Goal: Task Accomplishment & Management: Use online tool/utility

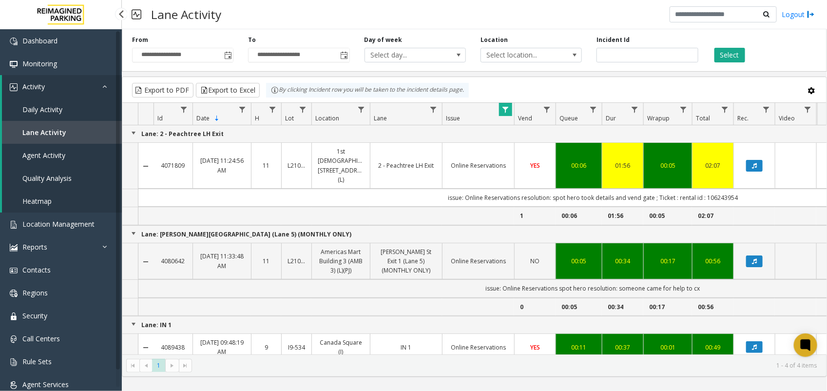
click at [60, 105] on span "Daily Activity" at bounding box center [42, 109] width 40 height 9
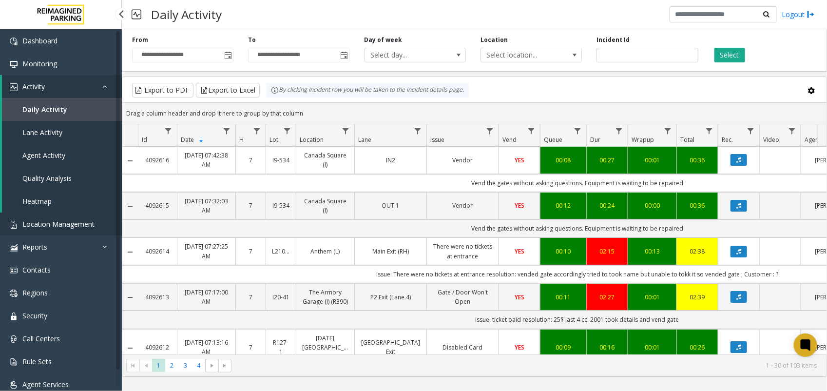
click at [57, 223] on span "Location Management" at bounding box center [58, 223] width 72 height 9
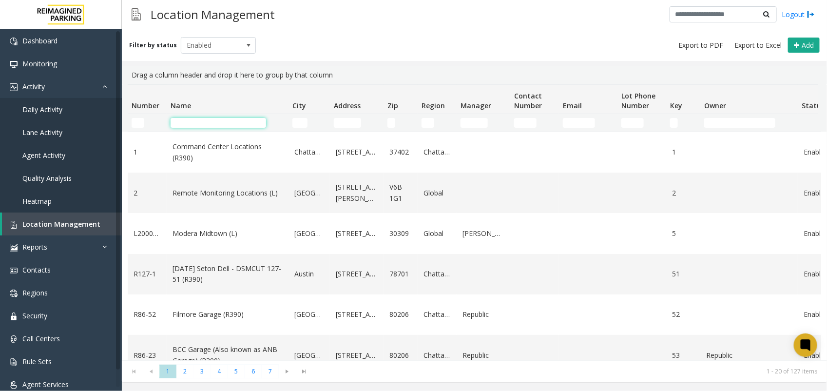
click at [223, 122] on input "Name Filter" at bounding box center [218, 123] width 95 height 10
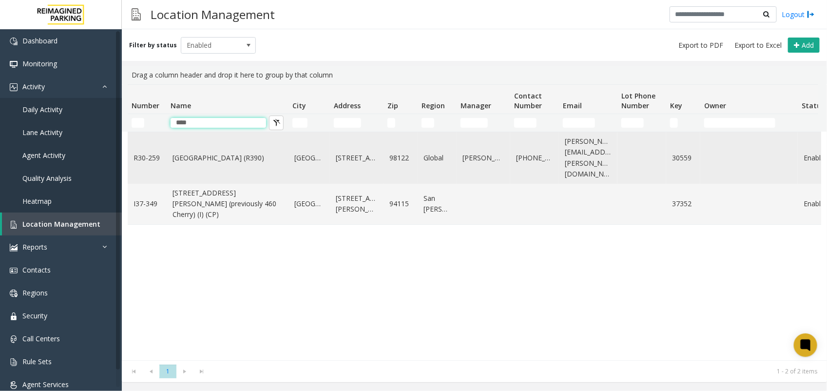
type input "****"
click at [203, 146] on td "[GEOGRAPHIC_DATA] (R390)" at bounding box center [228, 158] width 122 height 52
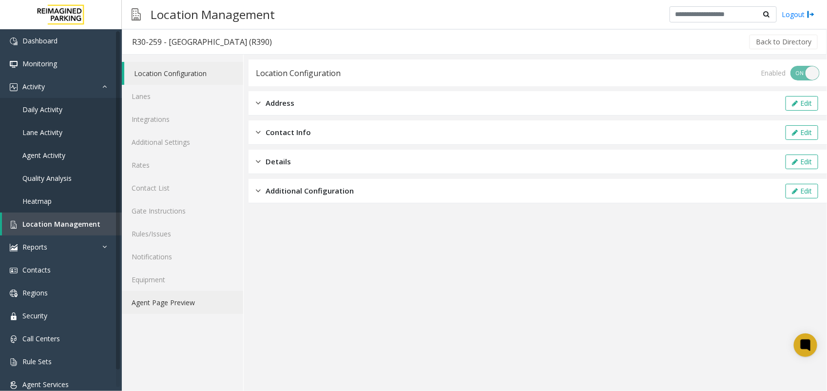
click at [148, 303] on link "Agent Page Preview" at bounding box center [182, 302] width 121 height 23
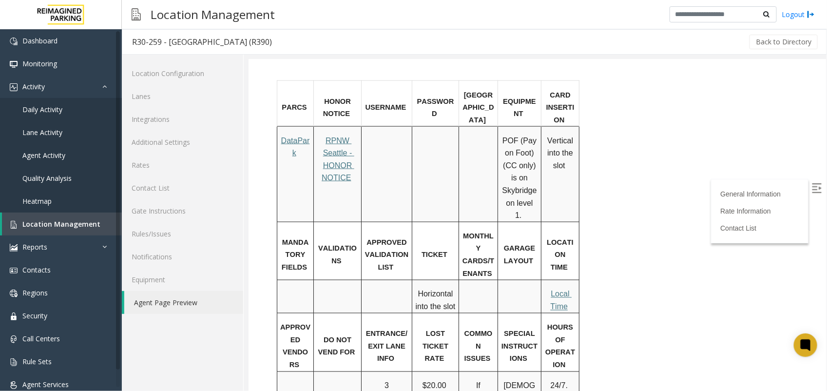
scroll to position [670, 0]
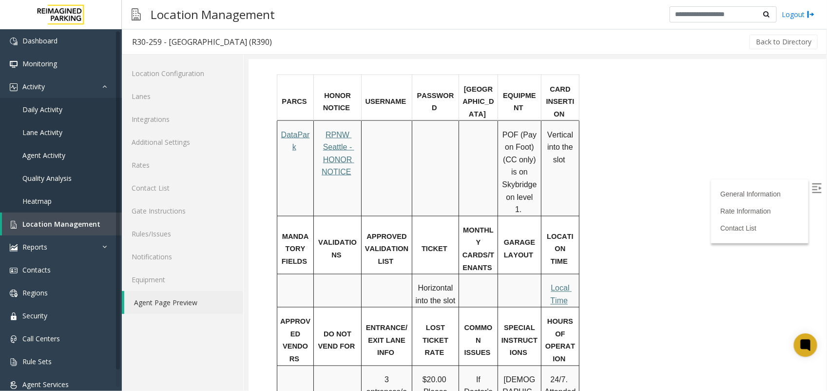
click at [473, 274] on td at bounding box center [477, 290] width 39 height 33
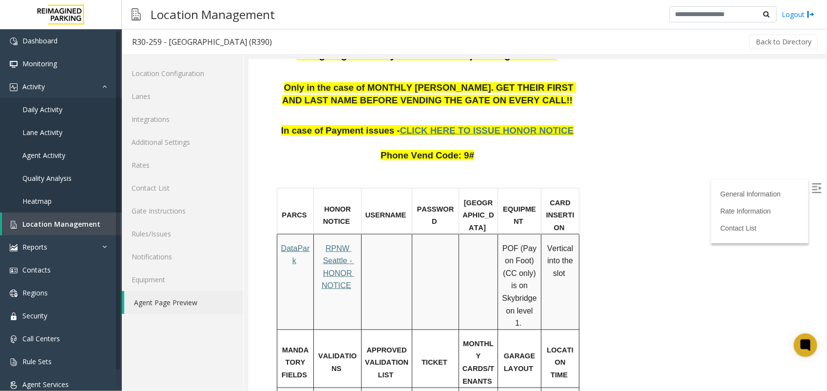
scroll to position [548, 0]
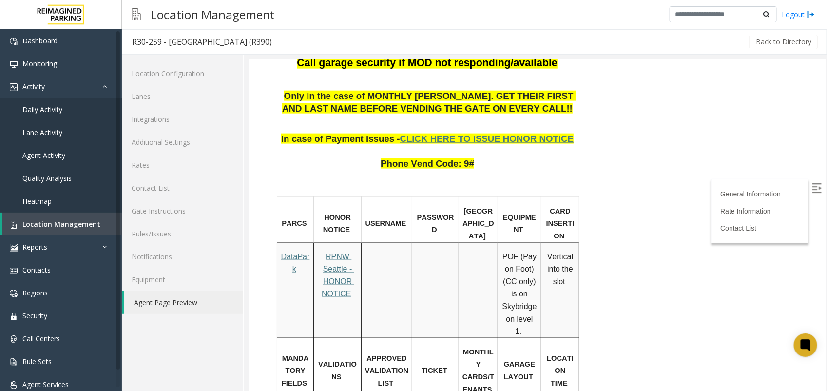
drag, startPoint x: 417, startPoint y: 322, endPoint x: 457, endPoint y: 334, distance: 42.7
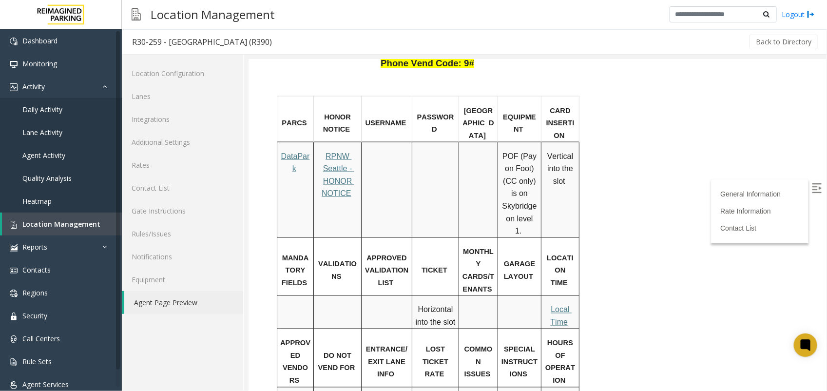
scroll to position [670, 0]
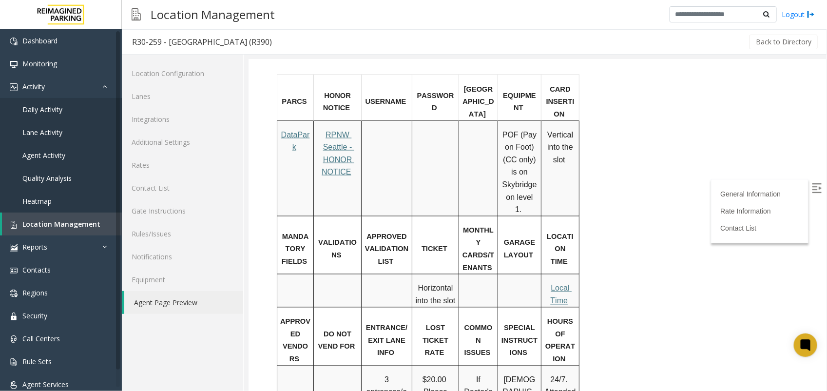
click at [445, 284] on span "Horizontal into the slot" at bounding box center [435, 294] width 40 height 21
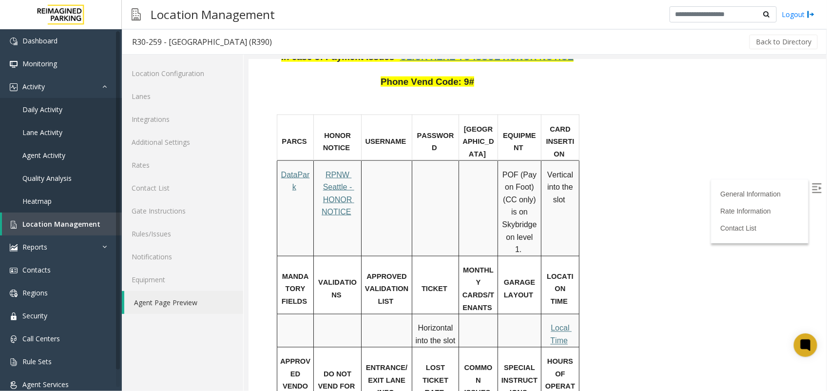
scroll to position [609, 0]
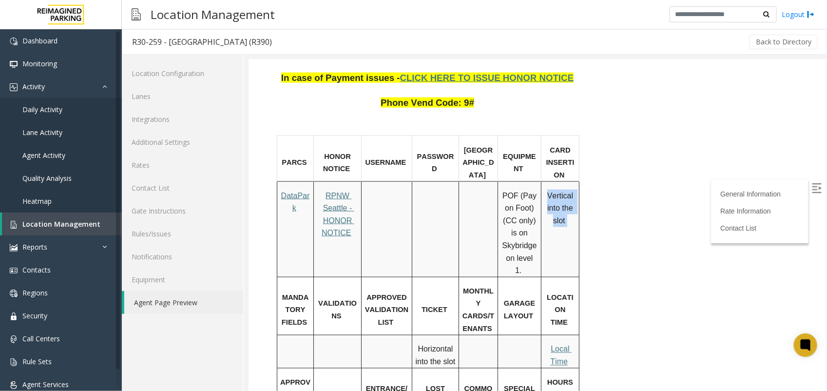
drag, startPoint x: 546, startPoint y: 130, endPoint x: 570, endPoint y: 157, distance: 36.9
click at [570, 189] on p "Vertical into the slot" at bounding box center [560, 208] width 32 height 38
drag, startPoint x: 570, startPoint y: 157, endPoint x: 556, endPoint y: 175, distance: 22.5
click at [556, 181] on td "Vertical into the slot" at bounding box center [560, 228] width 38 height 95
click at [507, 191] on span "POF (Pay on Foot) (CC only) is on Skybridge on level 1." at bounding box center [519, 232] width 37 height 83
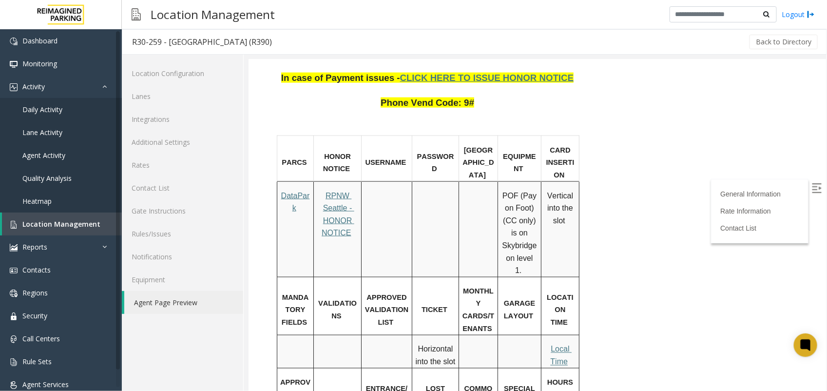
click at [525, 189] on p "POF (Pay on Foot) (CC only) is on Skybridge on level 1." at bounding box center [518, 232] width 37 height 87
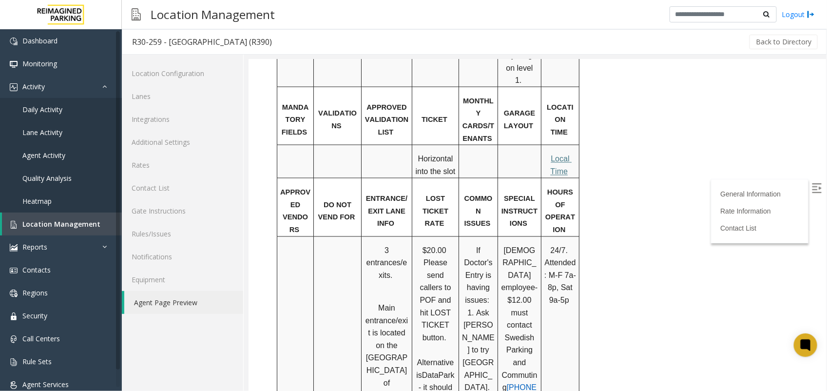
scroll to position [853, 0]
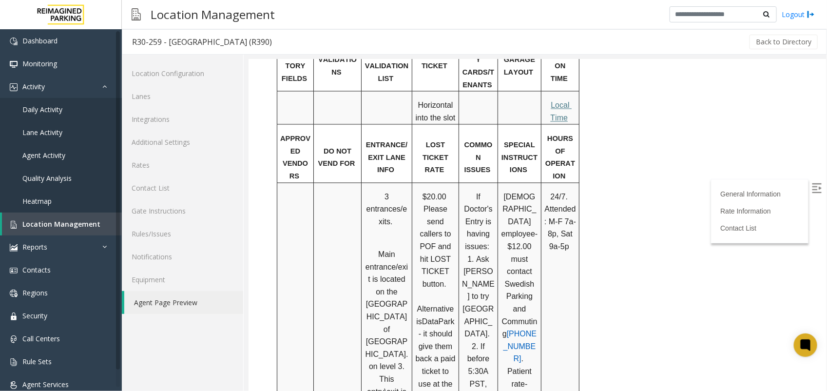
click at [482, 255] on span "1. Ask [PERSON_NAME] to try [GEOGRAPHIC_DATA]." at bounding box center [477, 296] width 33 height 83
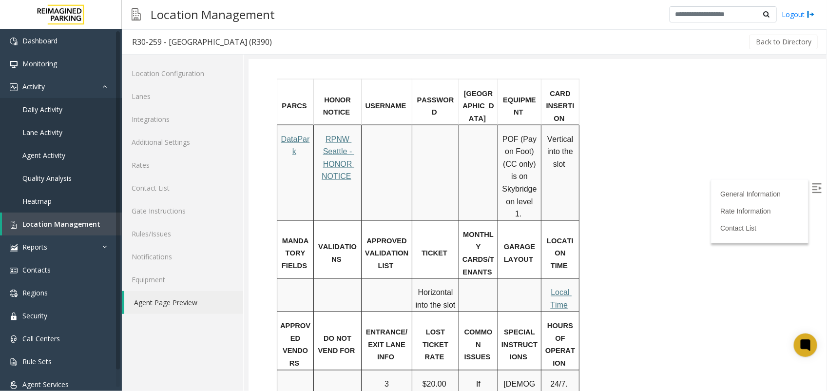
scroll to position [670, 0]
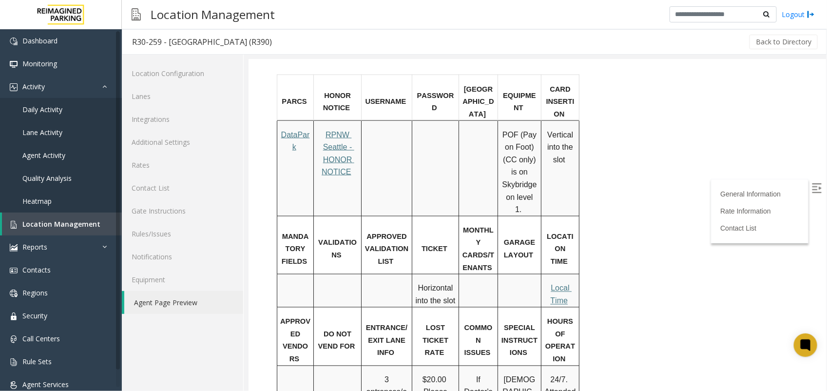
click at [558, 284] on span "Local Time" at bounding box center [560, 294] width 21 height 21
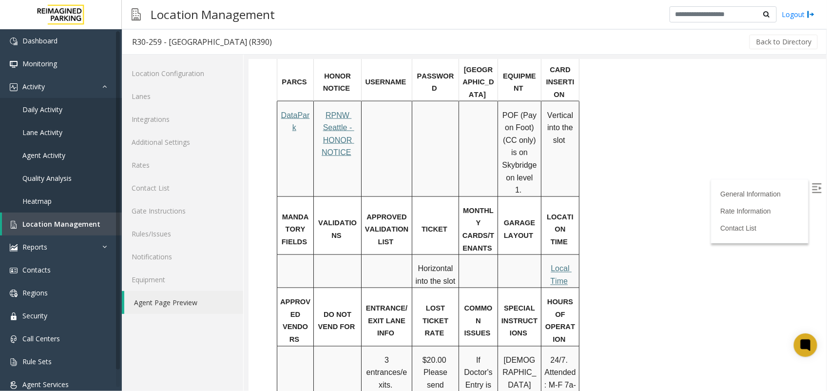
scroll to position [731, 0]
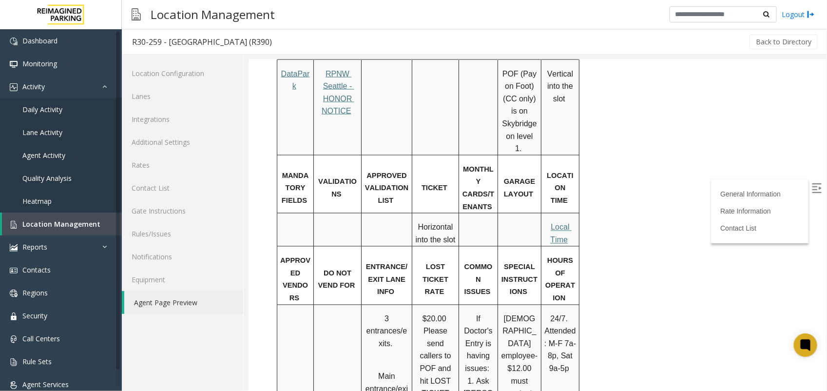
click at [561, 223] on span "Local Time" at bounding box center [560, 233] width 21 height 21
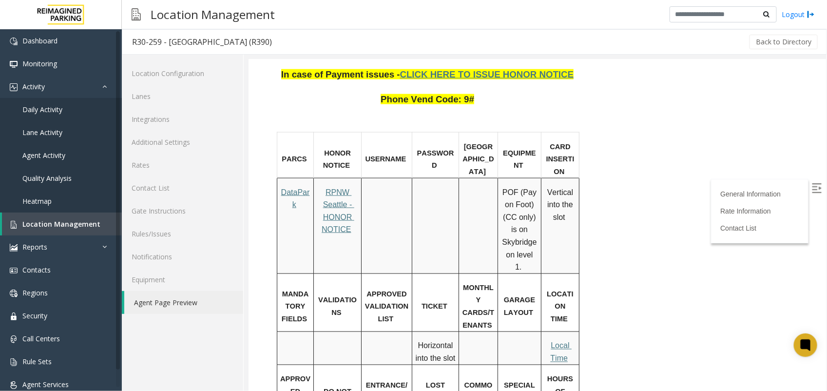
scroll to position [609, 0]
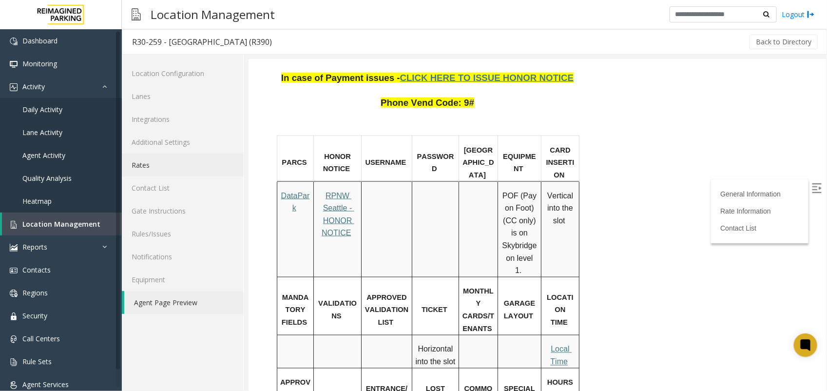
click at [145, 161] on link "Rates" at bounding box center [182, 164] width 121 height 23
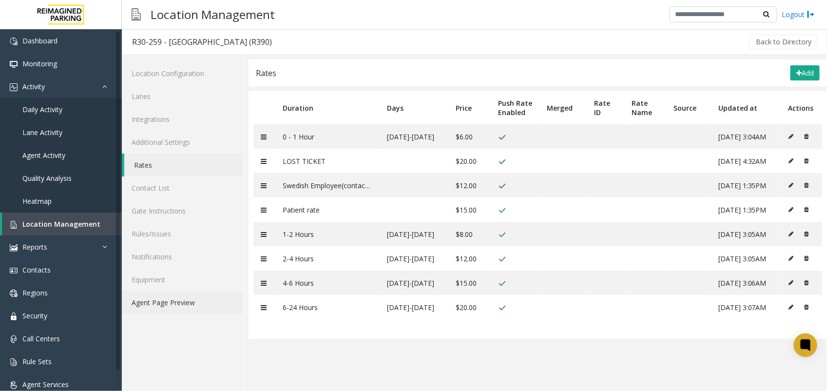
click at [185, 302] on link "Agent Page Preview" at bounding box center [182, 302] width 121 height 23
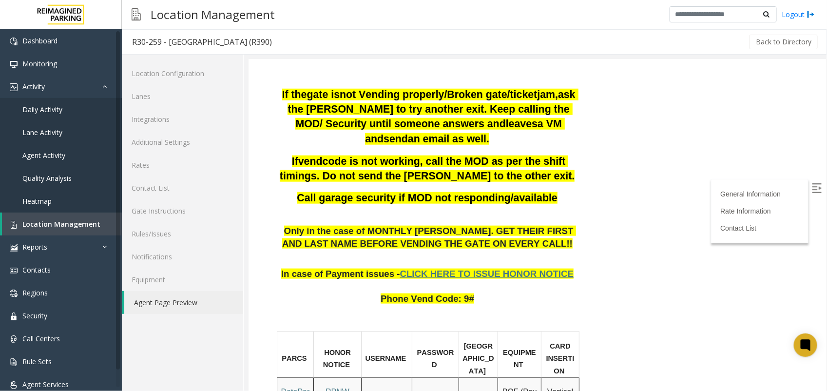
scroll to position [426, 0]
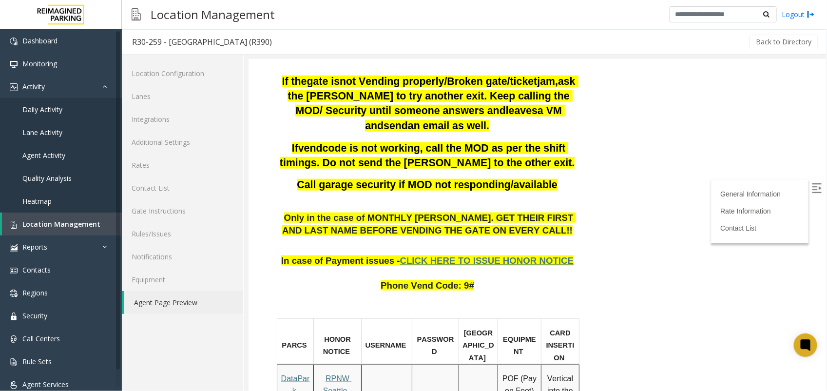
click at [487, 255] on span "CLICK HERE TO ISSUE HONOR NOTICE" at bounding box center [486, 260] width 174 height 10
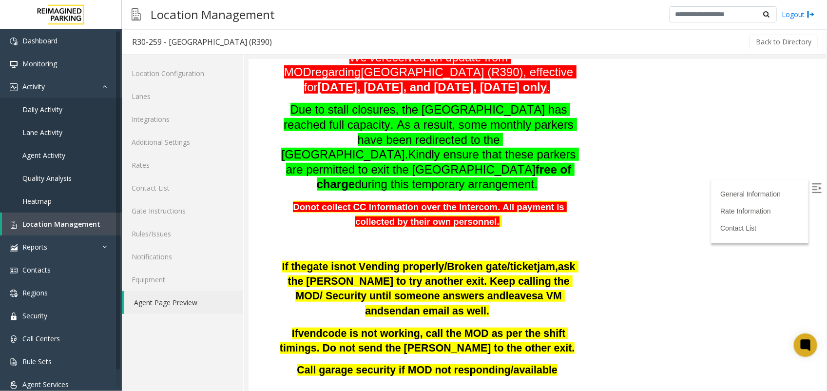
scroll to position [122, 0]
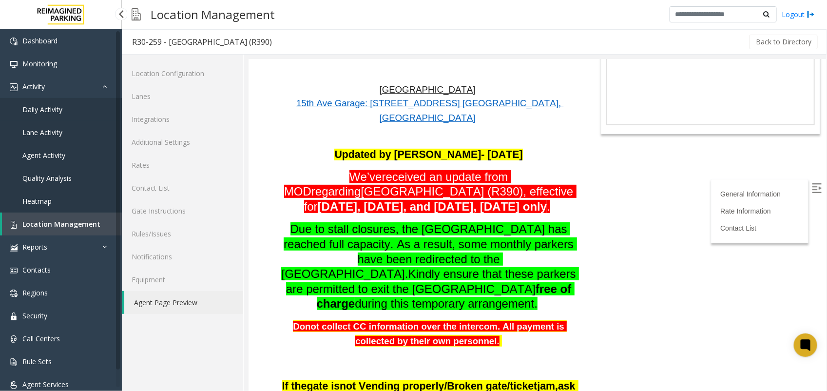
click at [59, 109] on span "Daily Activity" at bounding box center [42, 109] width 40 height 9
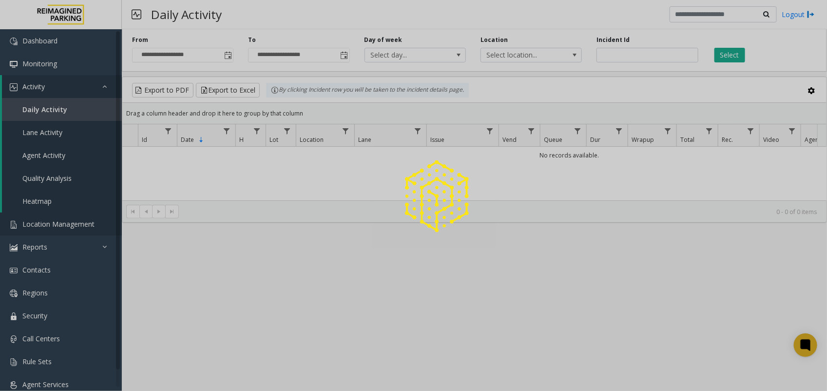
click at [60, 220] on span "Location Management" at bounding box center [58, 223] width 72 height 9
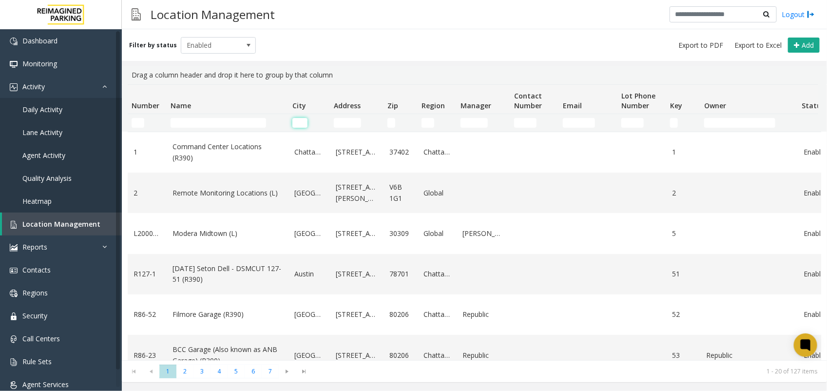
click at [301, 122] on input "City Filter" at bounding box center [299, 123] width 15 height 10
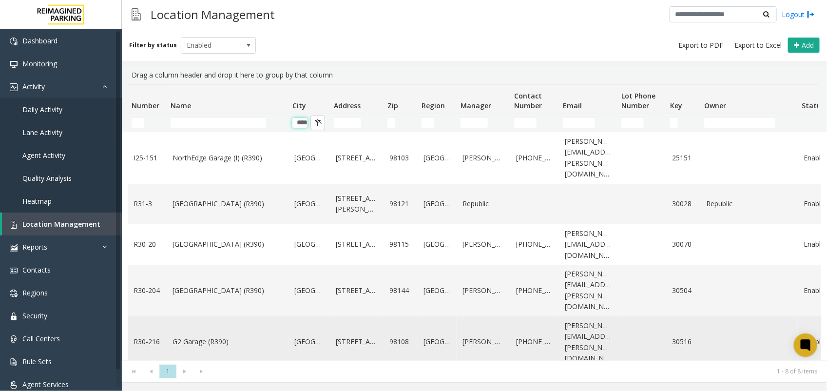
type input "****"
click at [197, 316] on td "G2 Garage (R390)" at bounding box center [228, 342] width 122 height 52
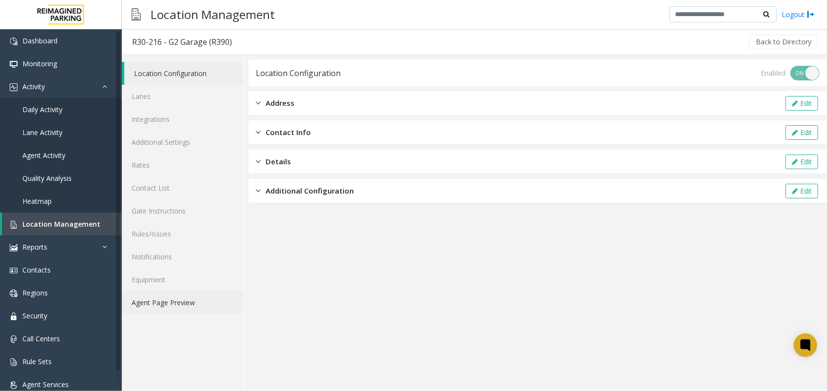
click at [148, 303] on link "Agent Page Preview" at bounding box center [182, 302] width 121 height 23
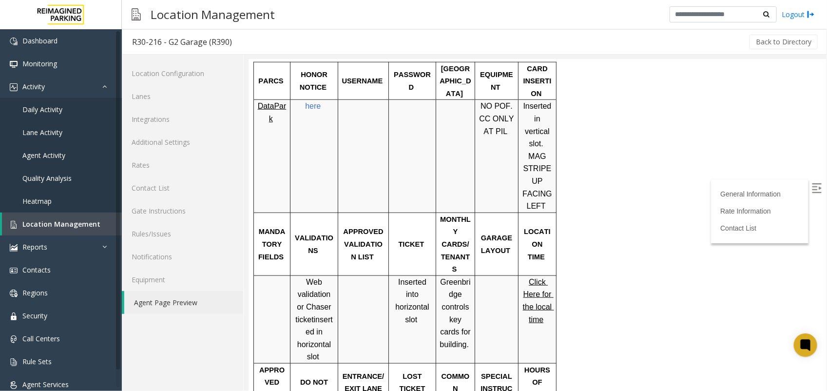
scroll to position [365, 0]
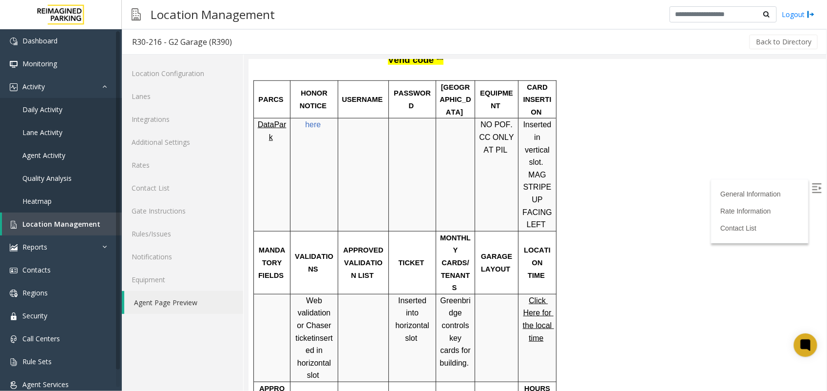
click at [314, 120] on span "here" at bounding box center [312, 124] width 16 height 8
click at [56, 221] on span "Location Management" at bounding box center [61, 223] width 78 height 9
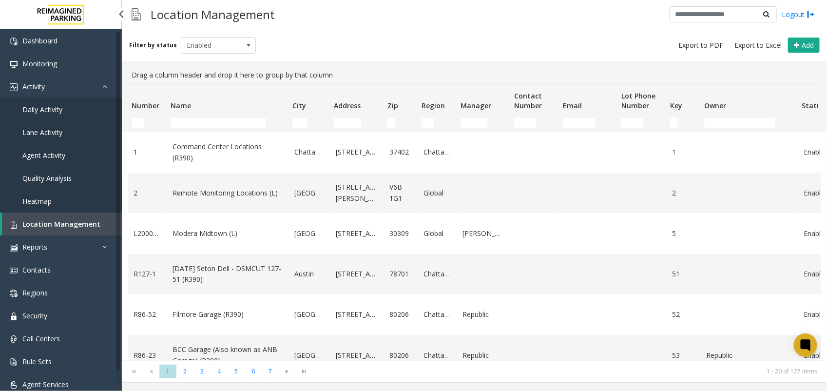
click at [54, 108] on span "Daily Activity" at bounding box center [42, 109] width 40 height 9
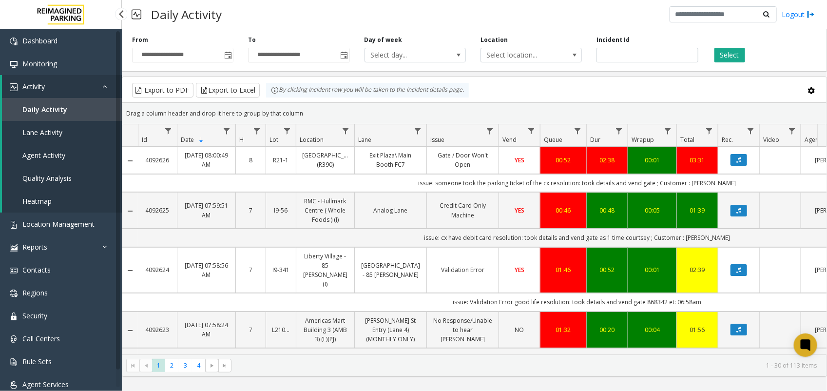
click at [45, 106] on span "Daily Activity" at bounding box center [44, 109] width 45 height 9
click at [53, 219] on span "Location Management" at bounding box center [58, 223] width 72 height 9
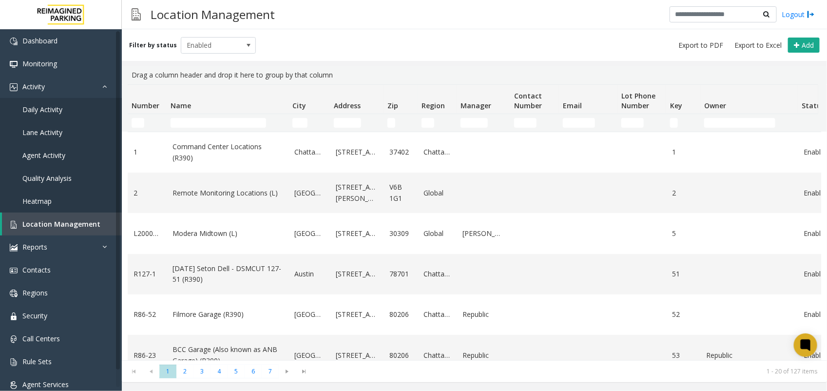
click at [298, 114] on th "City" at bounding box center [308, 99] width 41 height 29
click at [301, 121] on input "City Filter" at bounding box center [299, 123] width 15 height 10
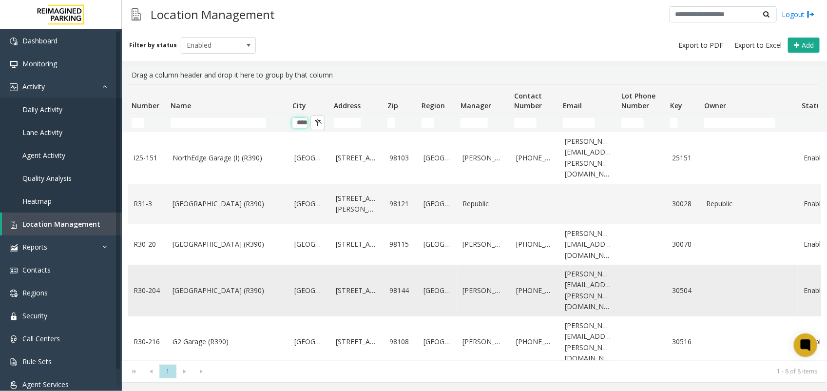
type input "****"
click at [303, 285] on link "[GEOGRAPHIC_DATA]" at bounding box center [309, 290] width 30 height 11
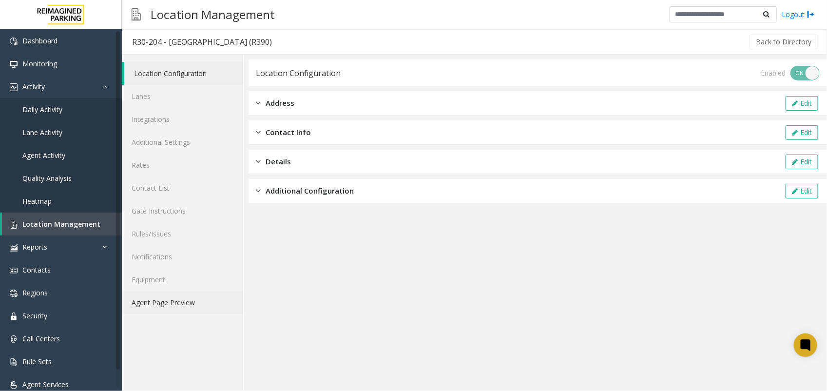
click at [186, 298] on link "Agent Page Preview" at bounding box center [182, 302] width 121 height 23
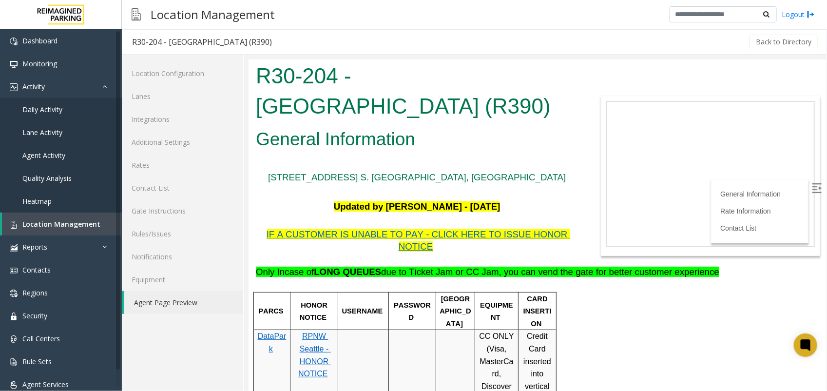
click at [467, 266] on span "Only Incase of LONG QUEUES due to Ticket Jam or CC Jam, you can vend the gate f…" at bounding box center [486, 271] width 463 height 10
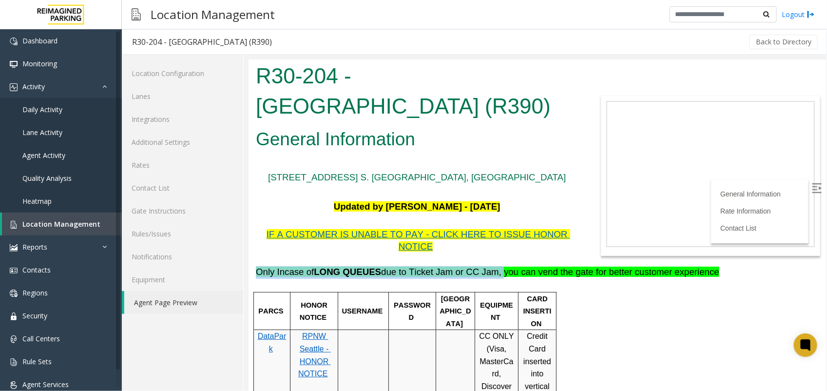
drag, startPoint x: 471, startPoint y: 260, endPoint x: 254, endPoint y: 255, distance: 216.8
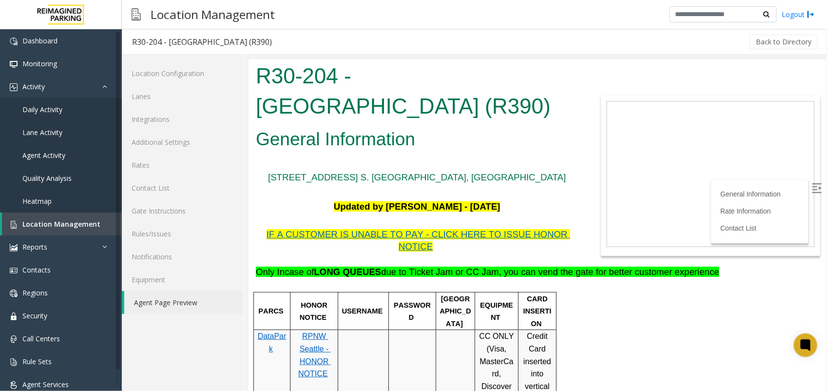
click at [516, 291] on div at bounding box center [517, 310] width 3 height 38
drag, startPoint x: 478, startPoint y: 260, endPoint x: 672, endPoint y: 264, distance: 194.4
click at [672, 266] on span "Only Incase of LONG QUEUES due to Ticket Jam or CC Jam, you can vend the gate f…" at bounding box center [486, 271] width 463 height 10
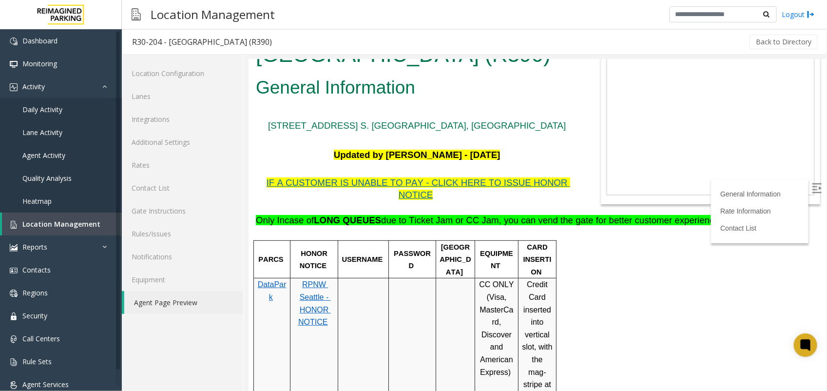
scroll to position [122, 0]
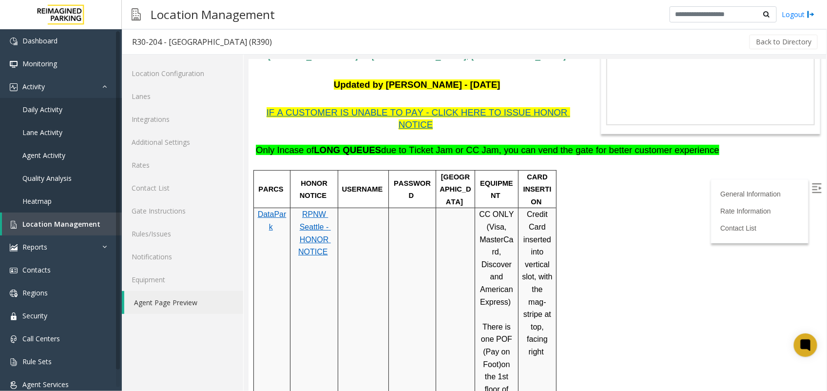
click at [309, 221] on p "RPNW Seattle - HONOR NOTICE" at bounding box center [313, 233] width 40 height 50
click at [313, 209] on span "RPNW Seattle - HONOR NOTICE" at bounding box center [314, 232] width 33 height 46
click at [46, 101] on link "Daily Activity" at bounding box center [61, 109] width 122 height 23
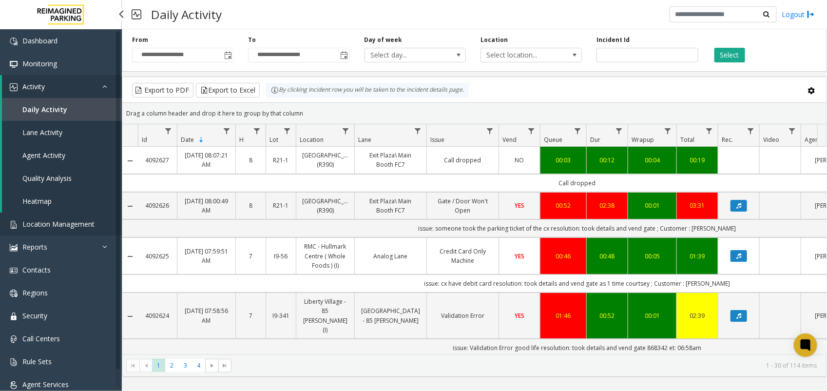
click at [66, 222] on span "Location Management" at bounding box center [58, 223] width 72 height 9
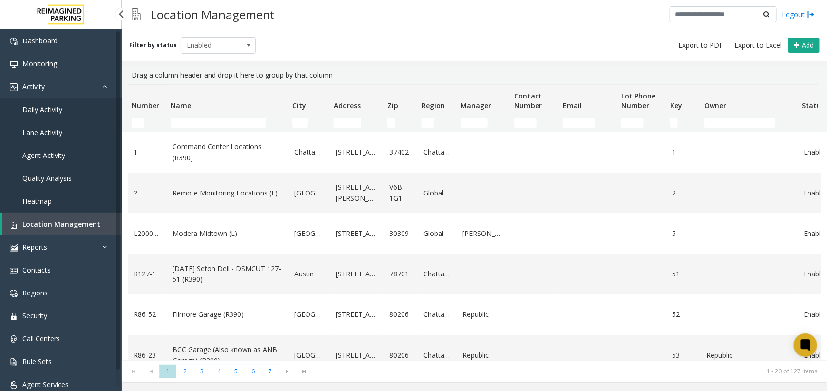
click at [63, 104] on link "Daily Activity" at bounding box center [61, 109] width 122 height 23
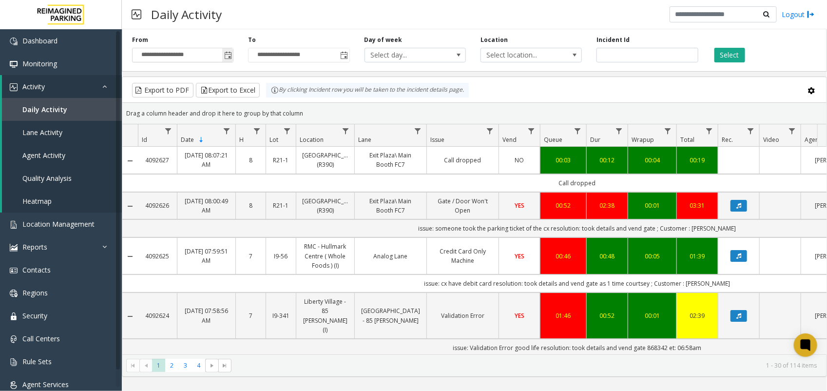
click at [232, 55] on span "Toggle popup" at bounding box center [227, 55] width 11 height 16
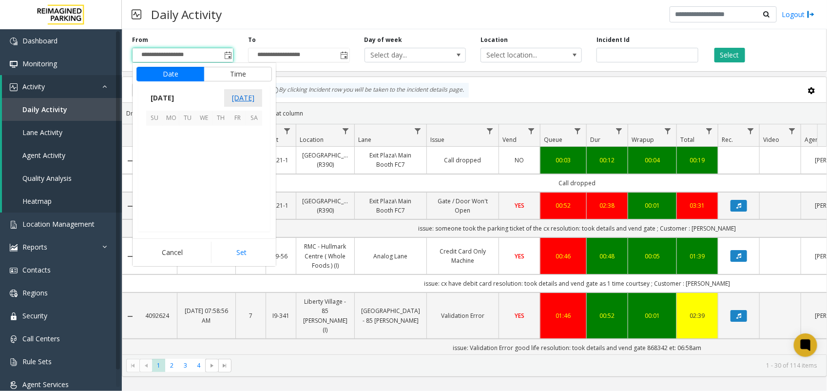
scroll to position [174875, 0]
click at [173, 96] on span "[DATE]" at bounding box center [162, 98] width 32 height 15
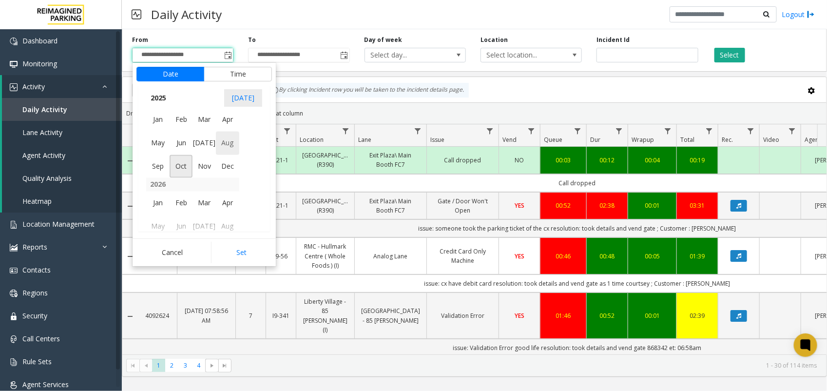
click at [227, 145] on span "Aug" at bounding box center [227, 143] width 23 height 23
click at [233, 132] on span "1" at bounding box center [237, 134] width 17 height 17
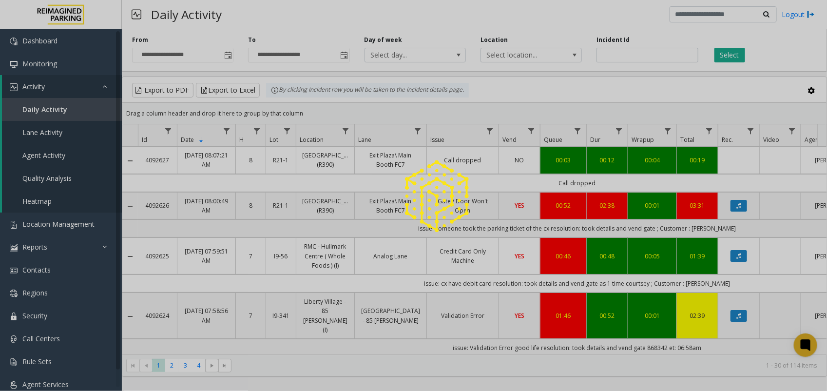
click at [239, 256] on div at bounding box center [413, 195] width 827 height 391
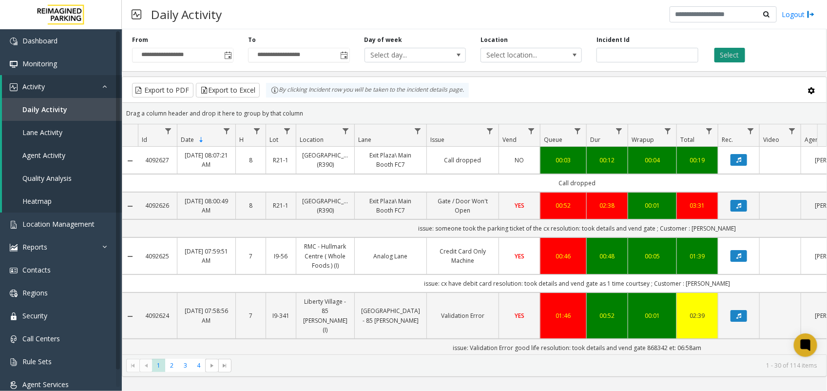
click at [731, 50] on button "Select" at bounding box center [729, 55] width 31 height 15
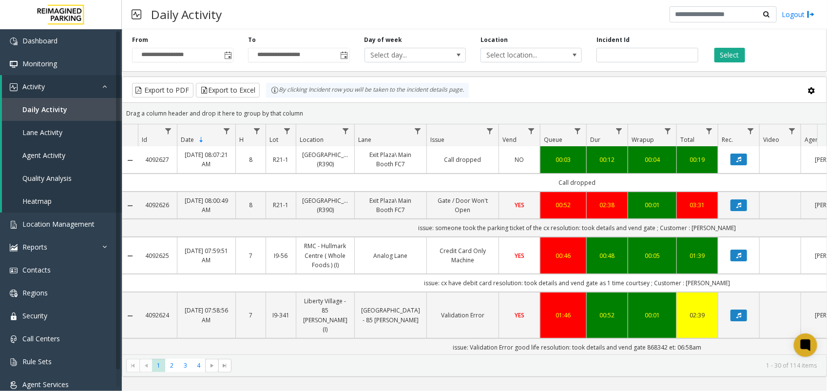
scroll to position [0, 0]
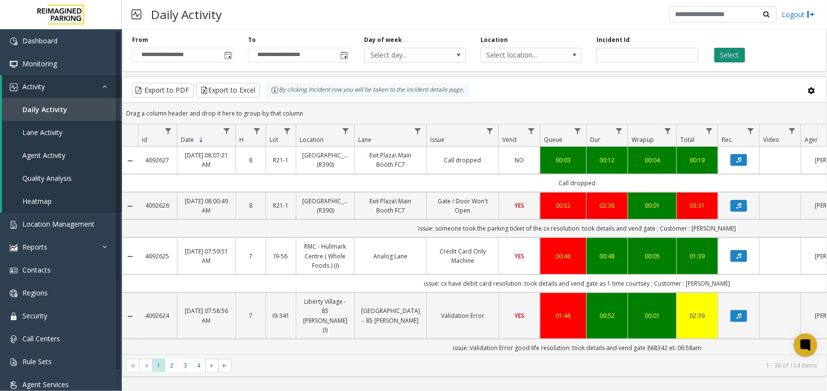
click at [731, 49] on button "Select" at bounding box center [729, 55] width 31 height 15
click at [223, 87] on button "Export to Excel" at bounding box center [228, 90] width 64 height 15
